Goal: Information Seeking & Learning: Learn about a topic

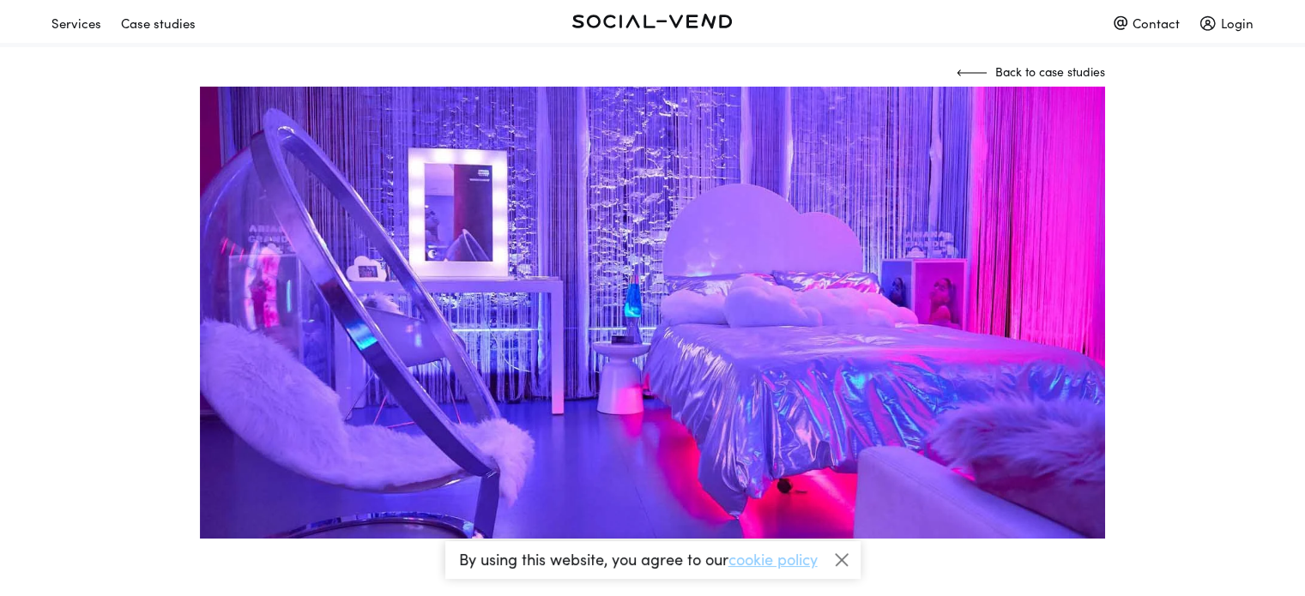
scroll to position [148, 0]
click at [522, 336] on img at bounding box center [652, 313] width 905 height 453
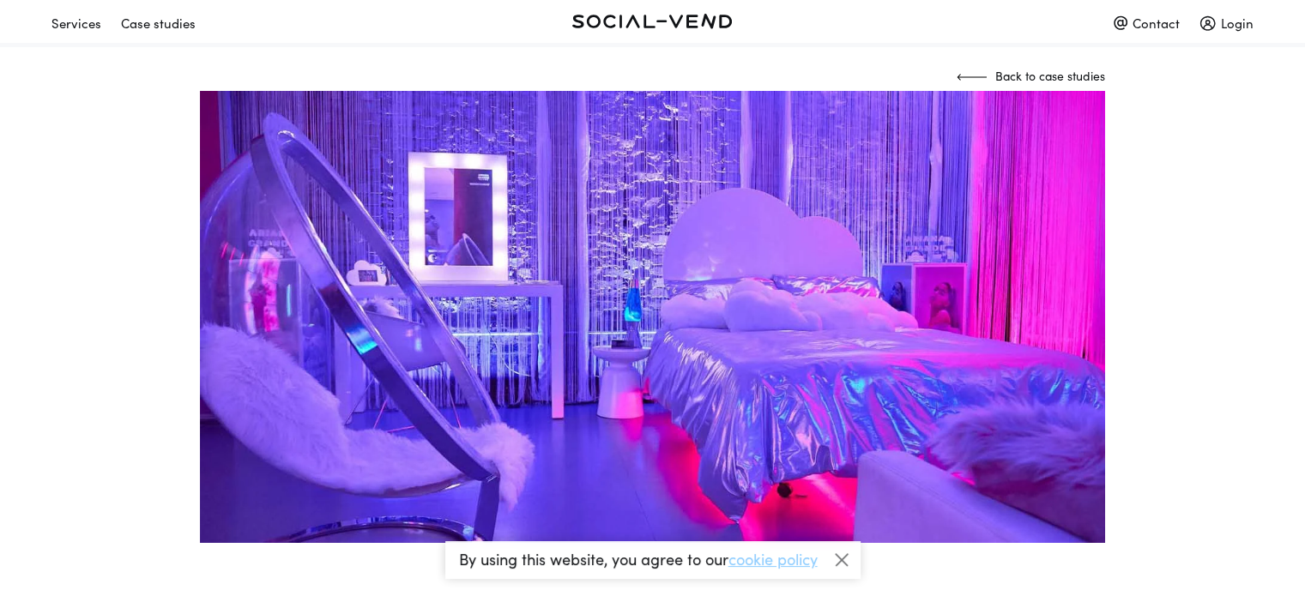
scroll to position [0, 0]
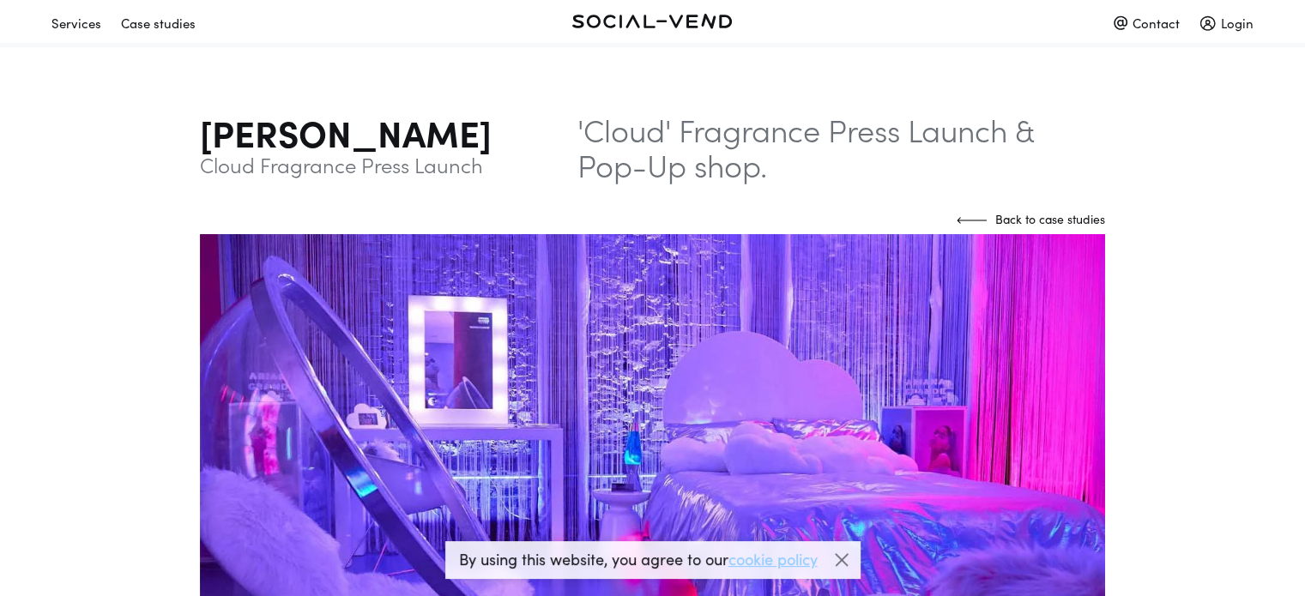
click at [578, 166] on p "'Cloud' Fragrance Press Launch & Pop-Up shop." at bounding box center [842, 147] width 528 height 71
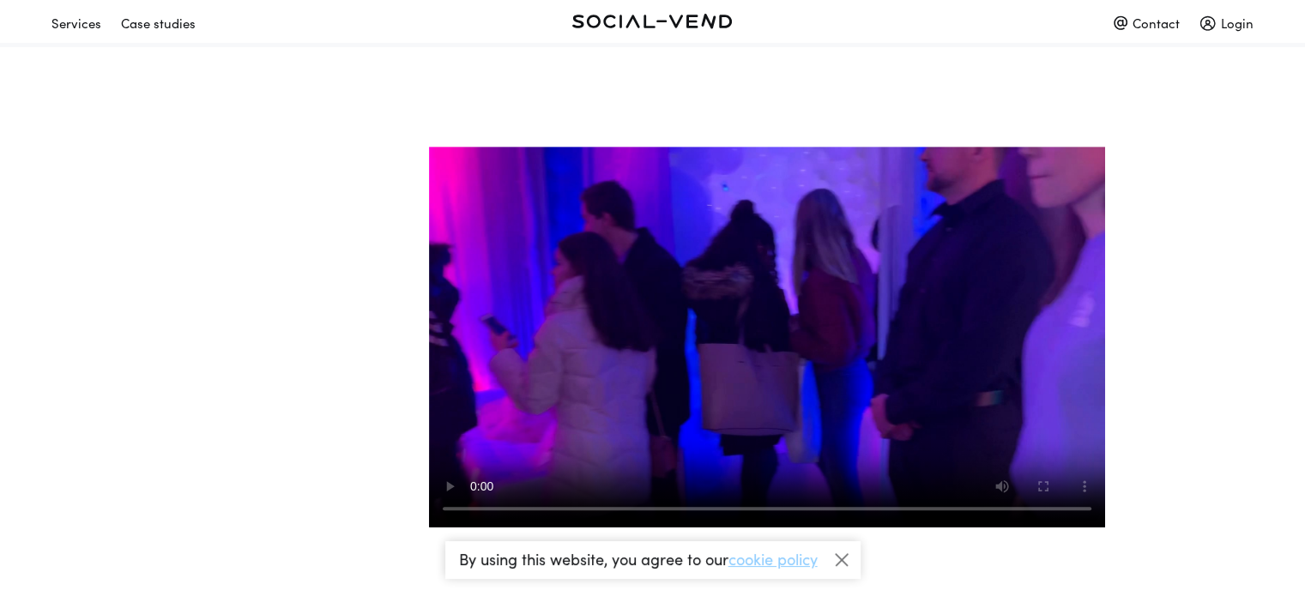
scroll to position [817, 0]
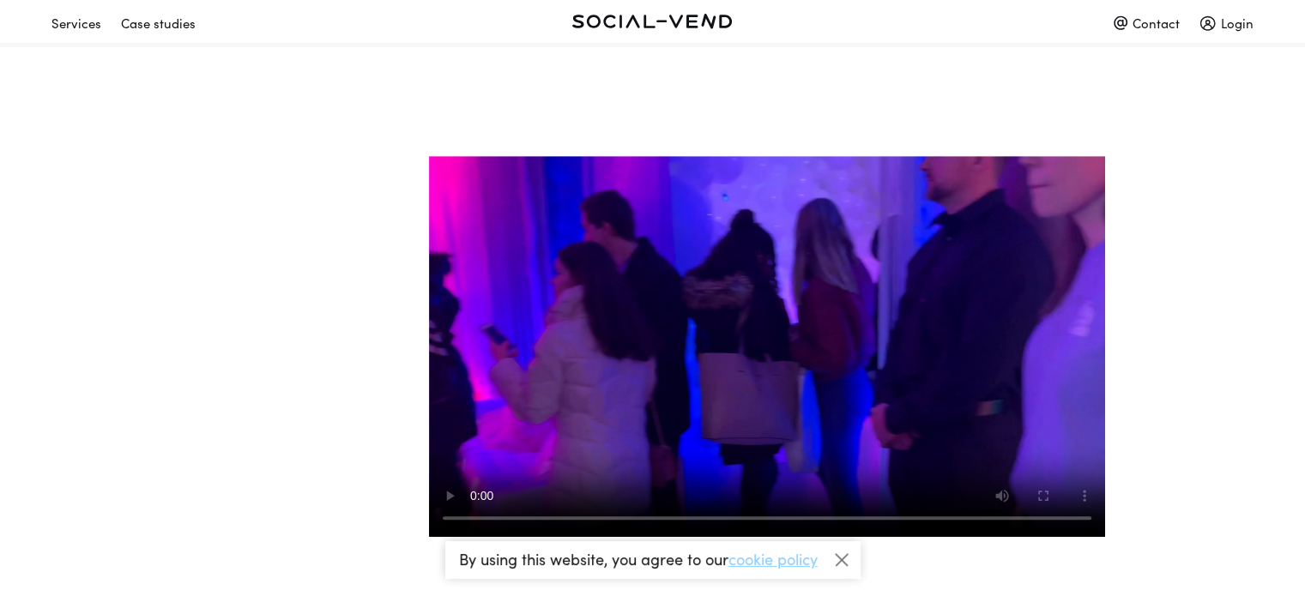
click at [643, 416] on video at bounding box center [767, 346] width 676 height 381
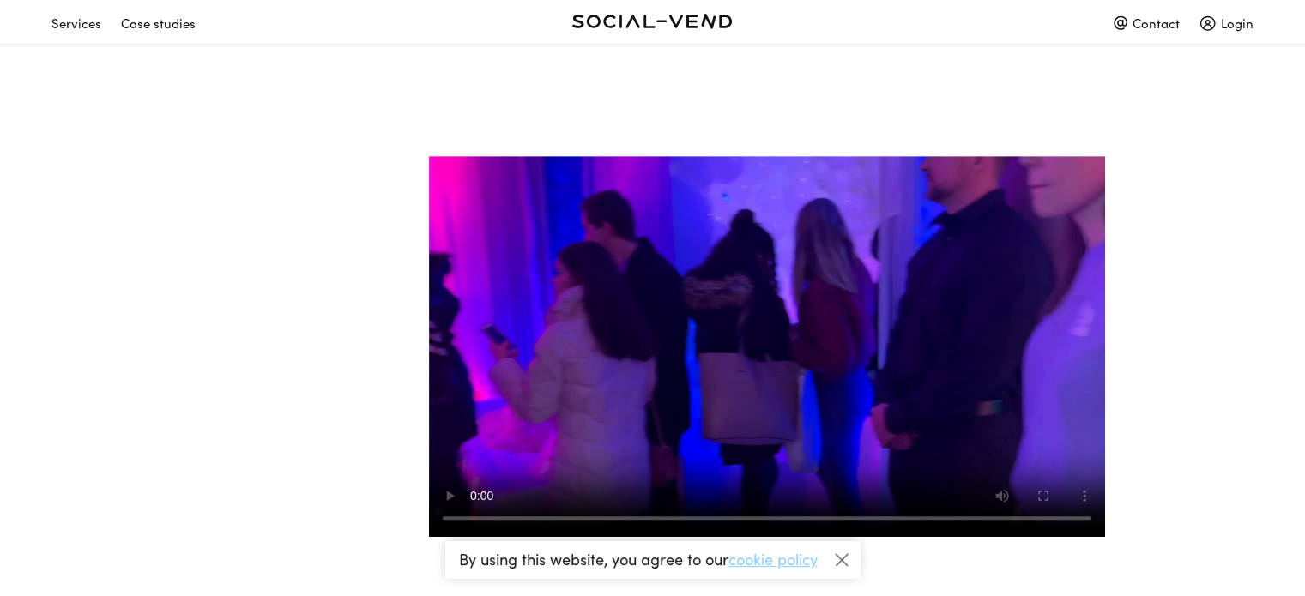
click at [643, 416] on video at bounding box center [767, 346] width 676 height 381
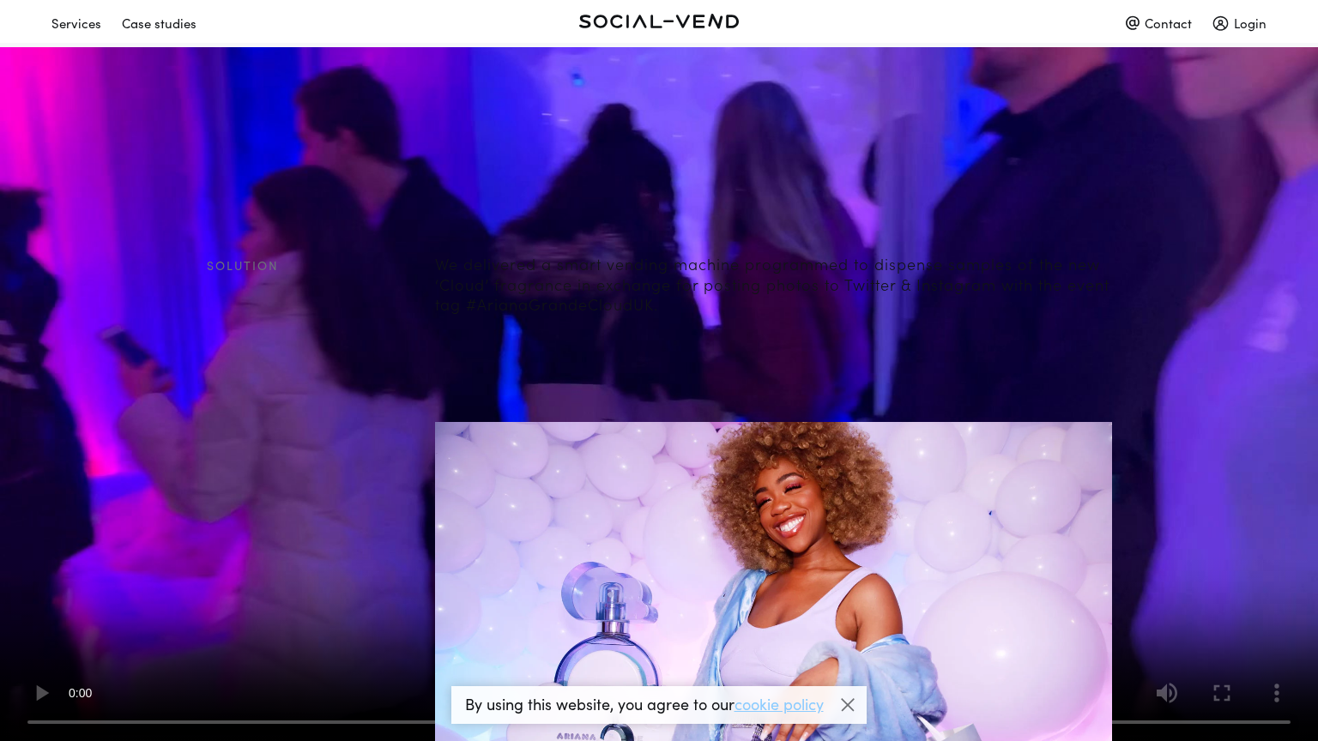
click at [643, 520] on video at bounding box center [659, 370] width 1318 height 741
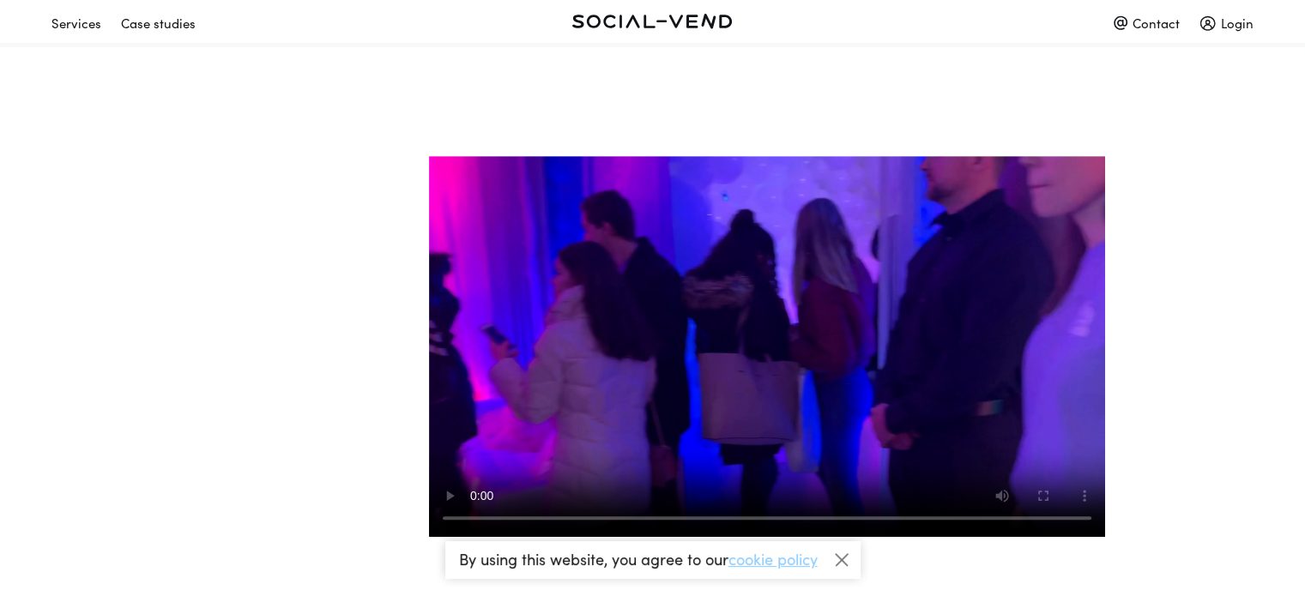
drag, startPoint x: 724, startPoint y: 278, endPoint x: 1200, endPoint y: 372, distance: 484.6
click at [1200, 372] on div at bounding box center [652, 347] width 1305 height 383
click at [846, 565] on div at bounding box center [842, 561] width 26 height 26
drag, startPoint x: 820, startPoint y: 346, endPoint x: 723, endPoint y: 186, distance: 187.2
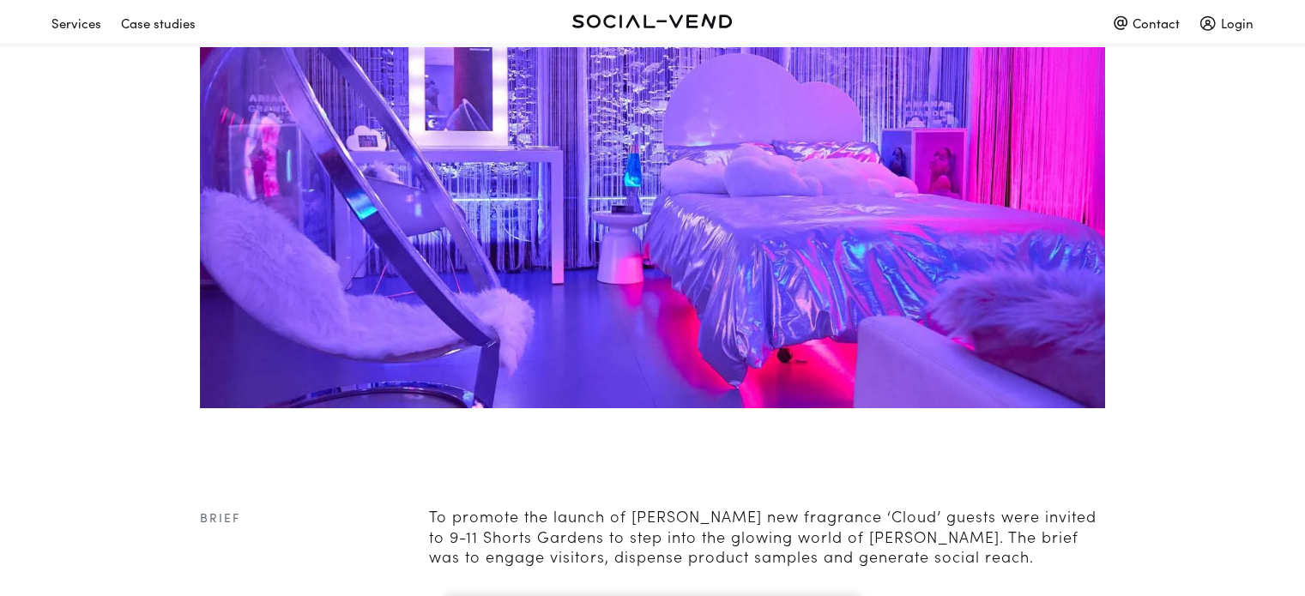
scroll to position [277, 0]
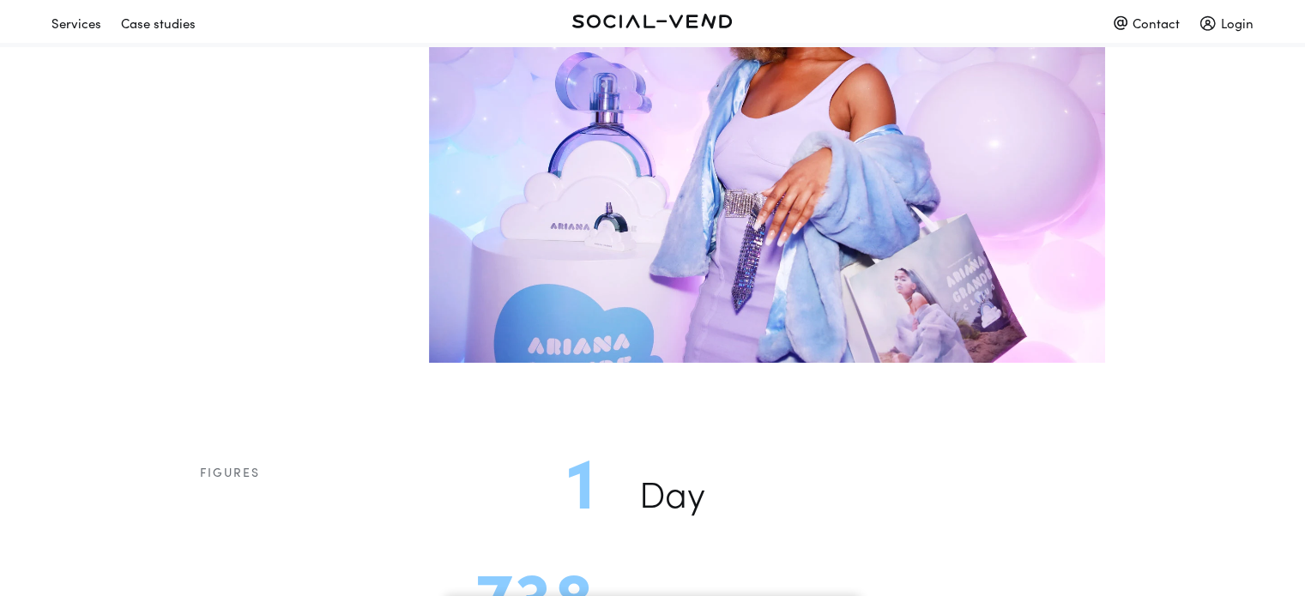
click at [635, 364] on img at bounding box center [767, 137] width 676 height 451
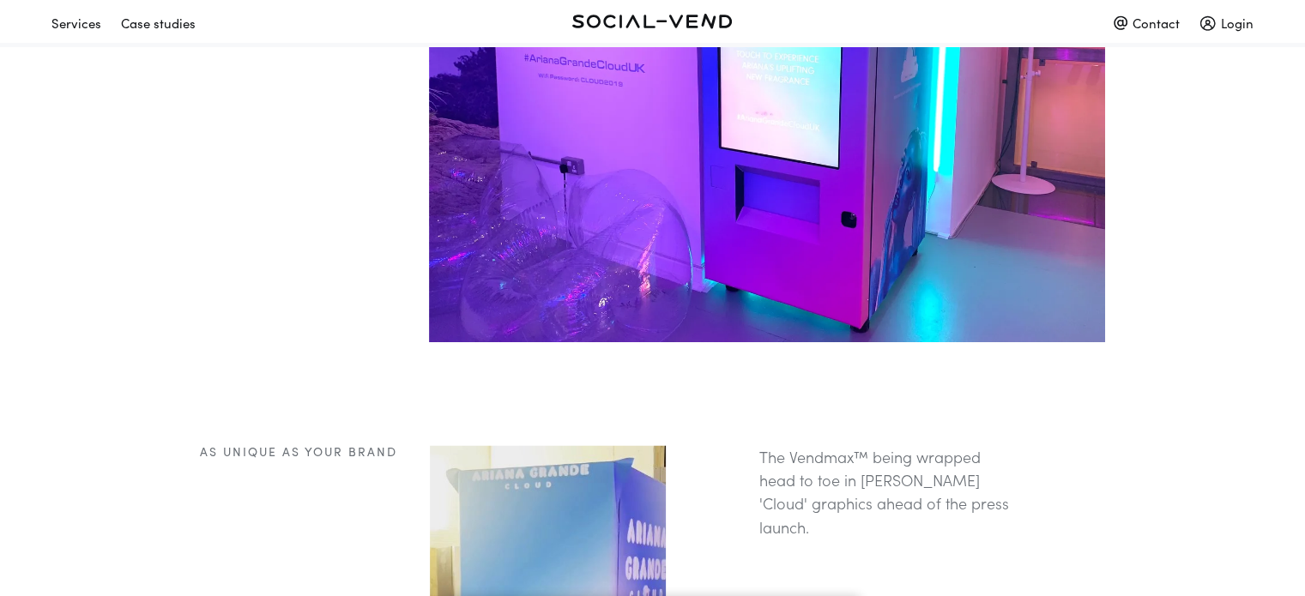
scroll to position [2578, 0]
